Goal: Share content

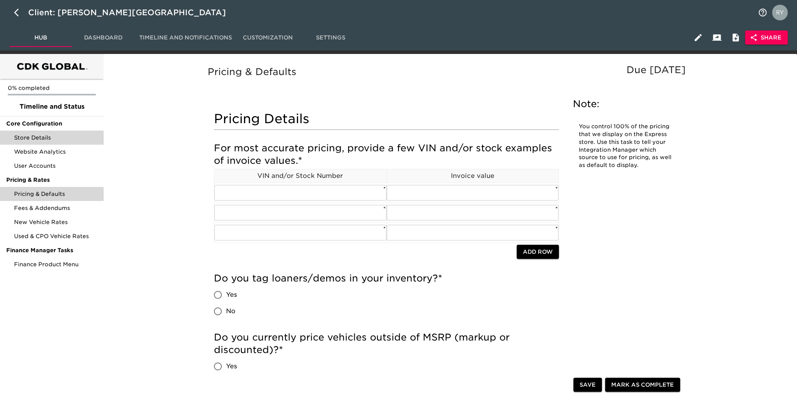
click at [39, 139] on span "Store Details" at bounding box center [55, 138] width 83 height 8
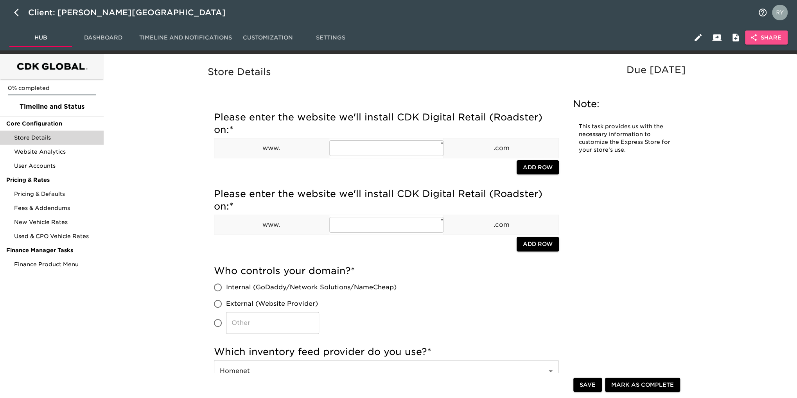
click at [766, 36] on span "Share" at bounding box center [767, 38] width 30 height 10
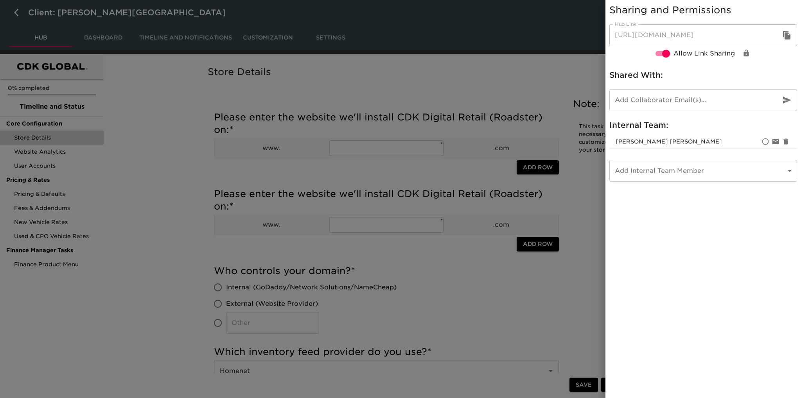
click at [787, 35] on icon "button" at bounding box center [786, 35] width 7 height 9
click at [534, 71] on div at bounding box center [400, 199] width 801 height 398
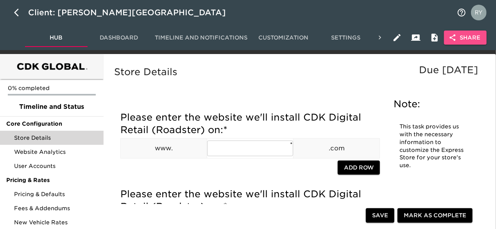
click at [479, 40] on span "Share" at bounding box center [466, 38] width 30 height 10
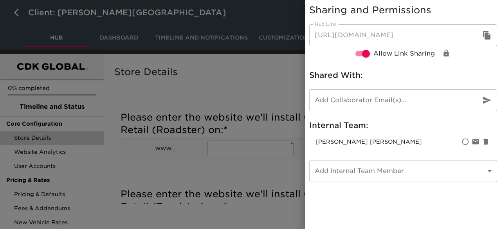
click at [329, 101] on input "email" at bounding box center [391, 100] width 165 height 22
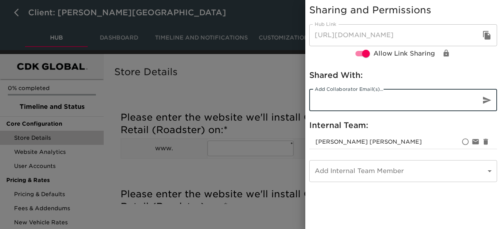
paste input "[EMAIL_ADDRESS][DOMAIN_NAME]"
type input "[EMAIL_ADDRESS][DOMAIN_NAME]"
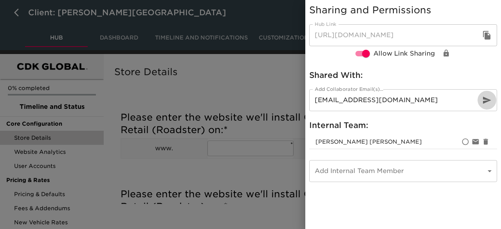
drag, startPoint x: 486, startPoint y: 100, endPoint x: 478, endPoint y: 96, distance: 9.1
click at [487, 100] on icon "button" at bounding box center [486, 99] width 9 height 9
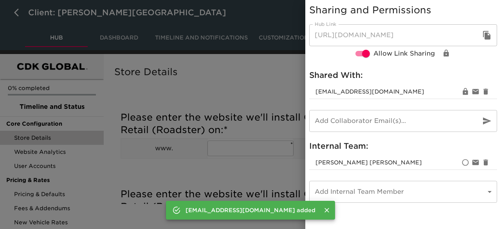
click at [258, 82] on div at bounding box center [250, 114] width 501 height 229
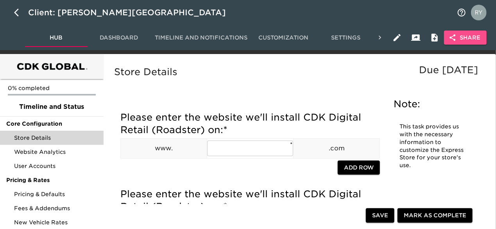
click at [474, 38] on span "Share" at bounding box center [466, 38] width 30 height 10
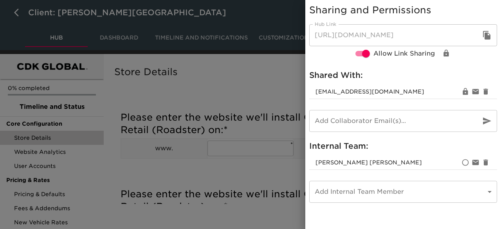
click at [487, 34] on icon "button" at bounding box center [486, 35] width 7 height 9
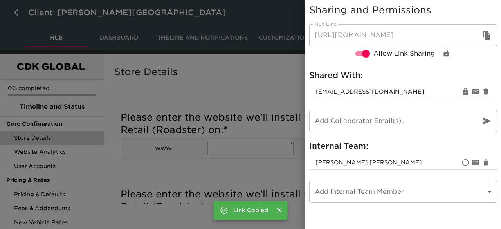
drag, startPoint x: 236, startPoint y: 68, endPoint x: 242, endPoint y: 61, distance: 9.8
click at [236, 68] on div at bounding box center [250, 114] width 501 height 229
